Goal: Find specific page/section: Locate a particular part of the current website

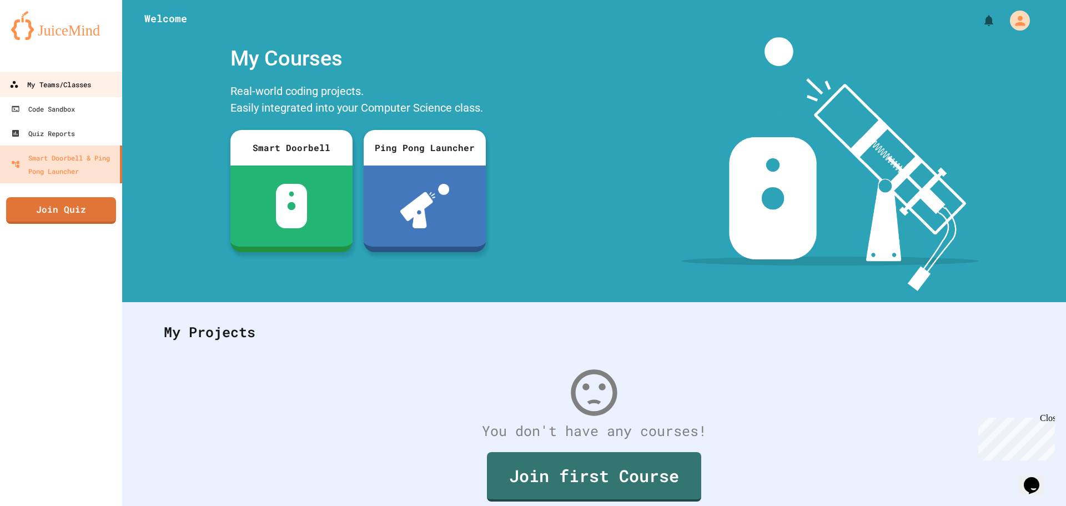
click at [78, 76] on link "My Teams/Classes" at bounding box center [61, 84] width 126 height 25
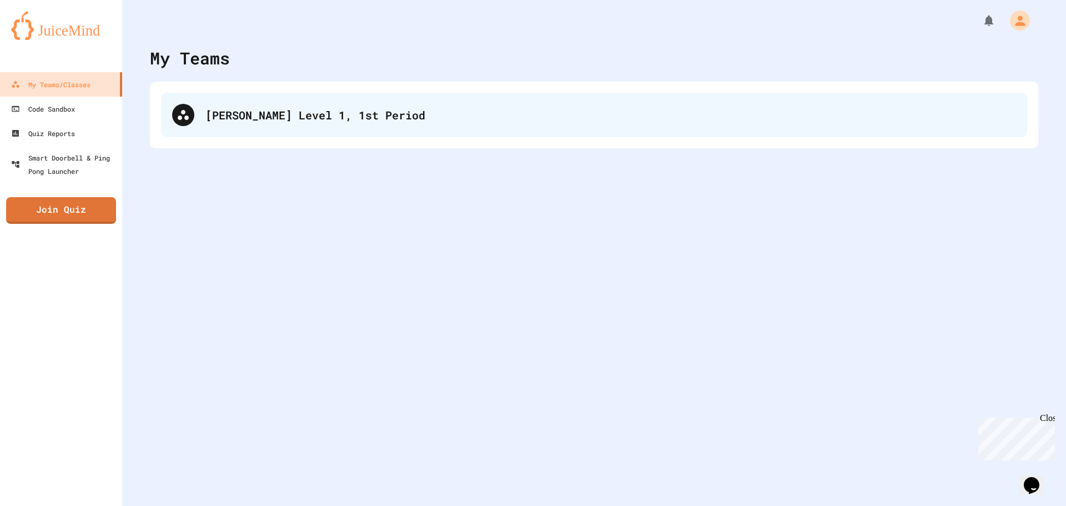
click at [382, 99] on div "[PERSON_NAME] Level 1, 1st Period" at bounding box center [594, 115] width 866 height 44
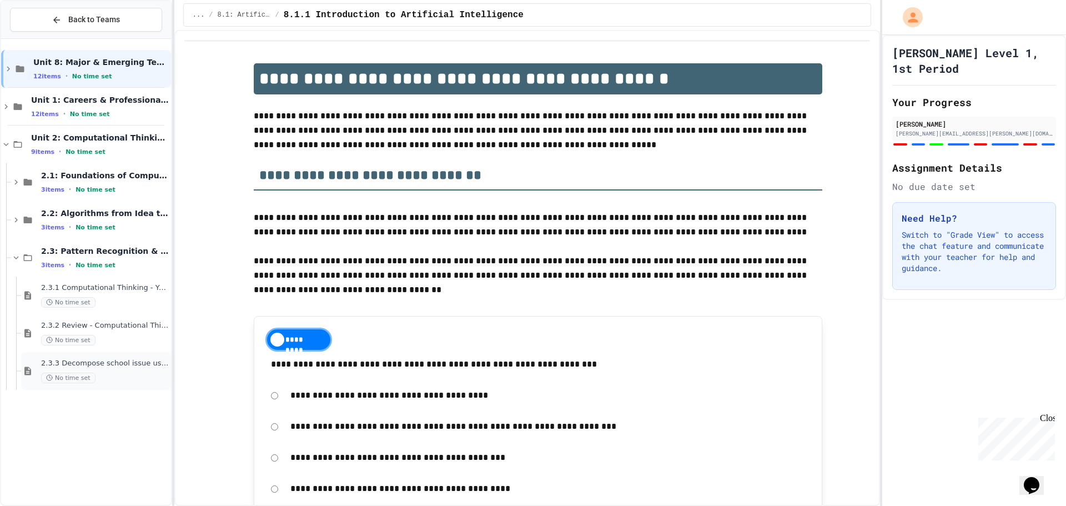
click at [148, 366] on span "2.3.3 Decompose school issue using CT" at bounding box center [105, 363] width 128 height 9
